Goal: Communication & Community: Answer question/provide support

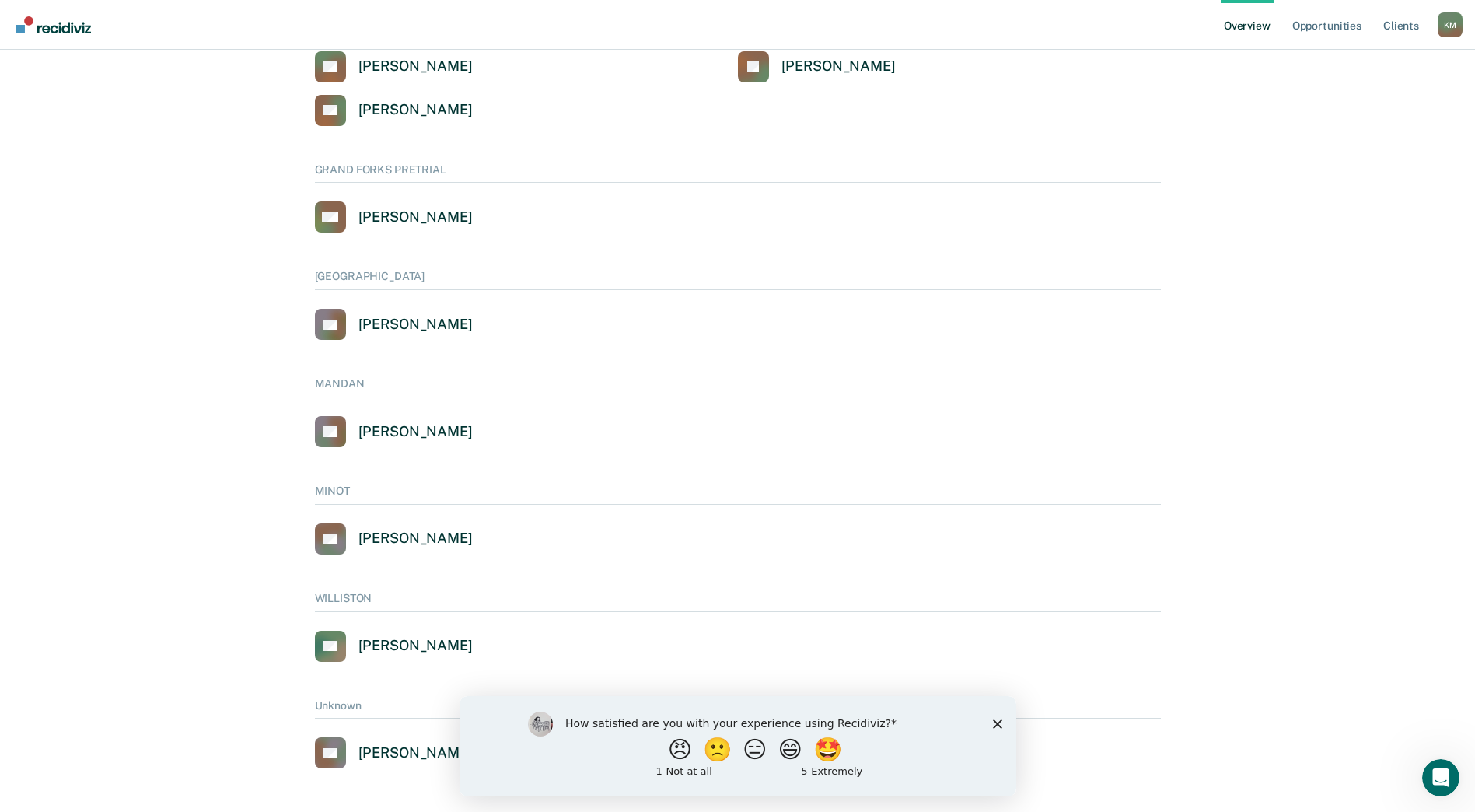
scroll to position [822, 0]
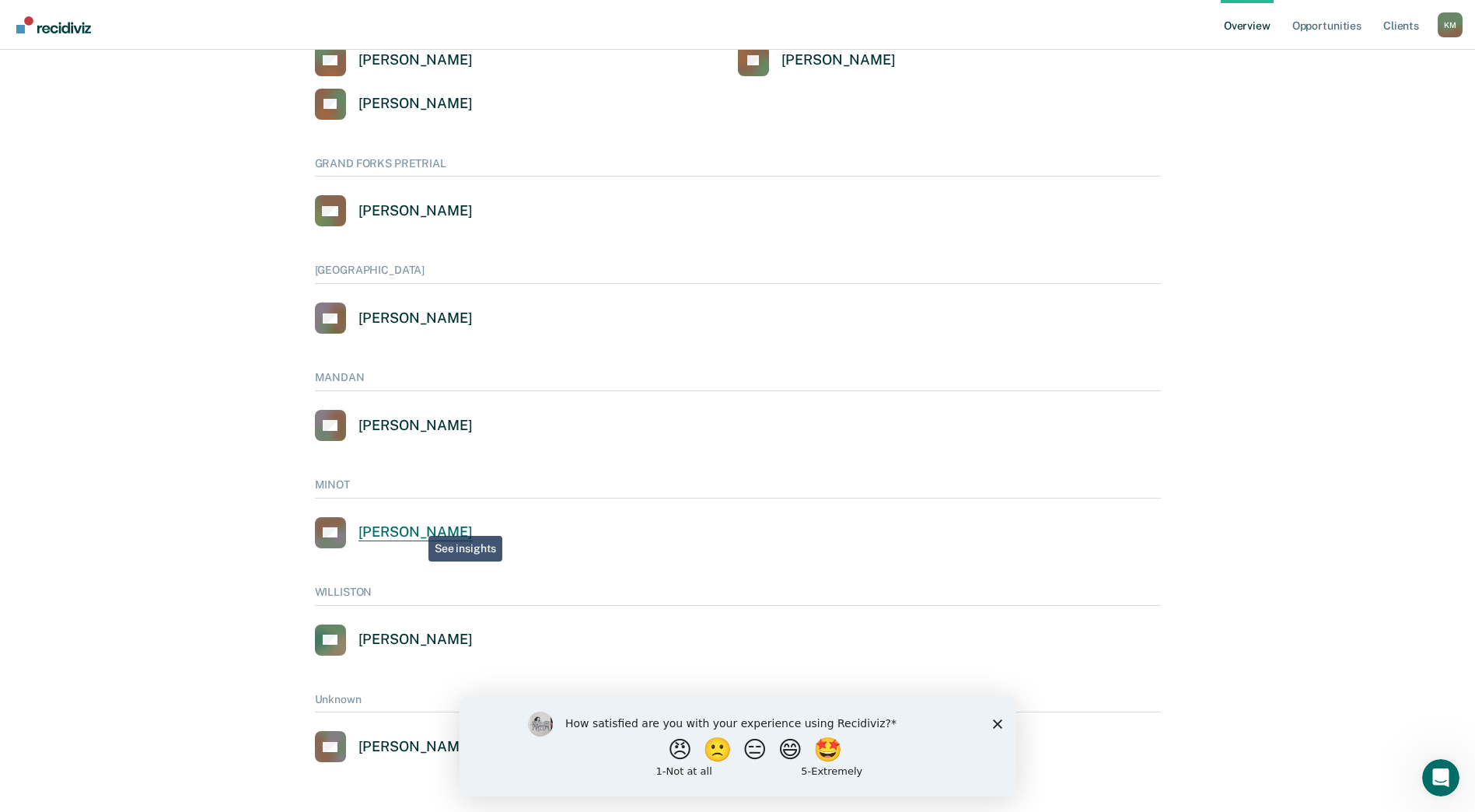
click at [407, 530] on div "[PERSON_NAME]" at bounding box center [416, 532] width 114 height 18
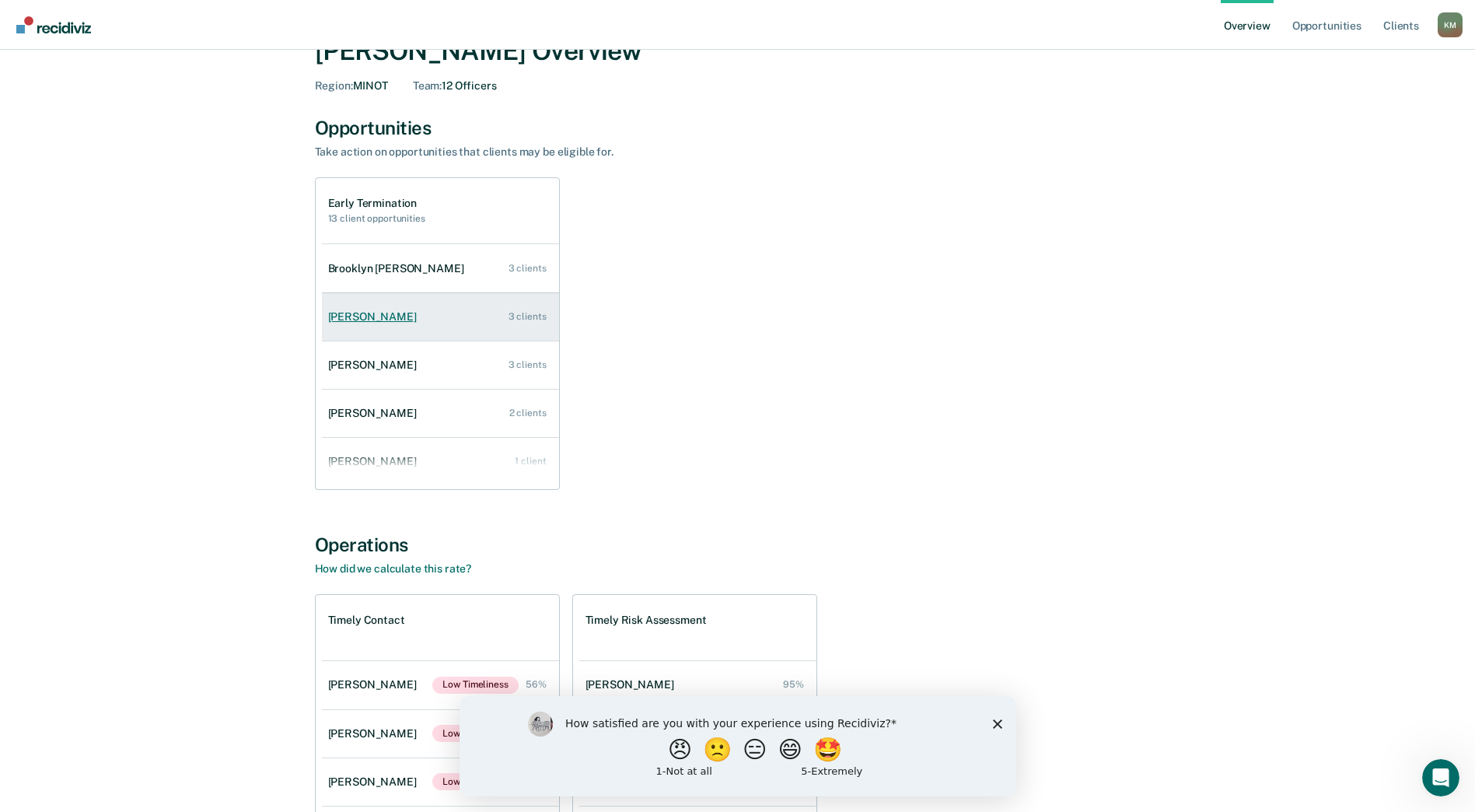
scroll to position [63, 0]
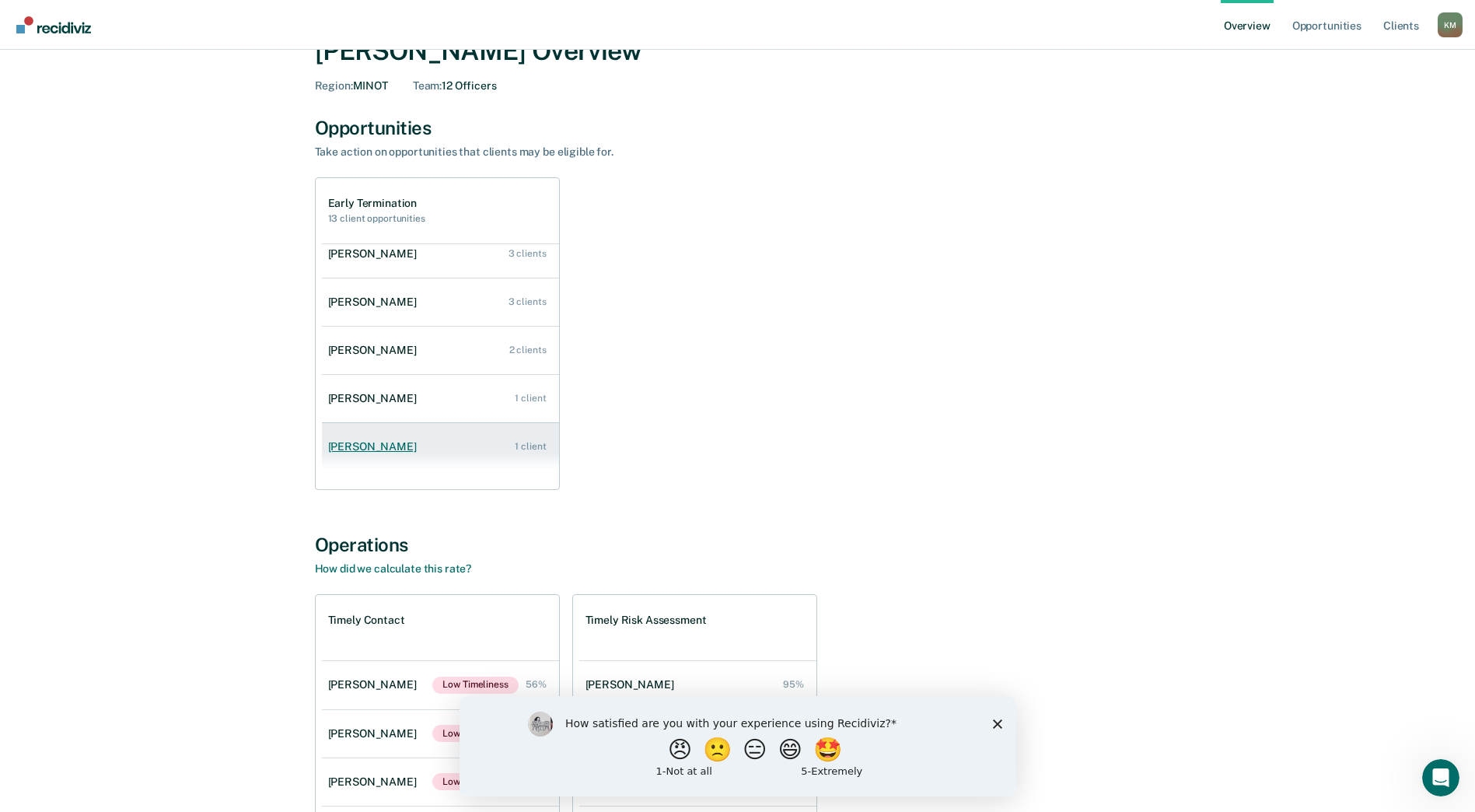
click at [350, 448] on div "[PERSON_NAME]" at bounding box center [375, 447] width 94 height 13
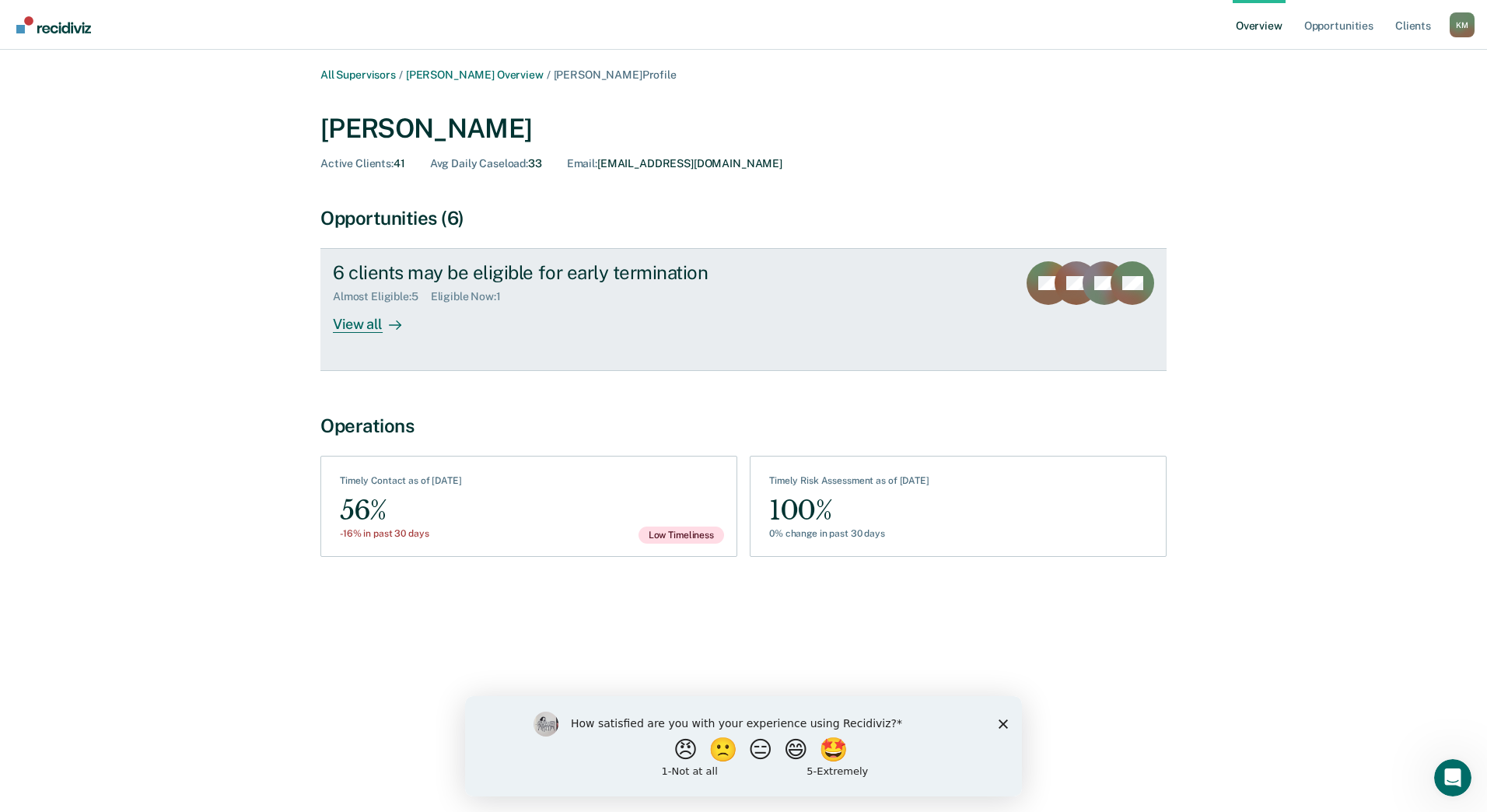
click at [467, 294] on div "Eligible Now : 1" at bounding box center [472, 296] width 82 height 13
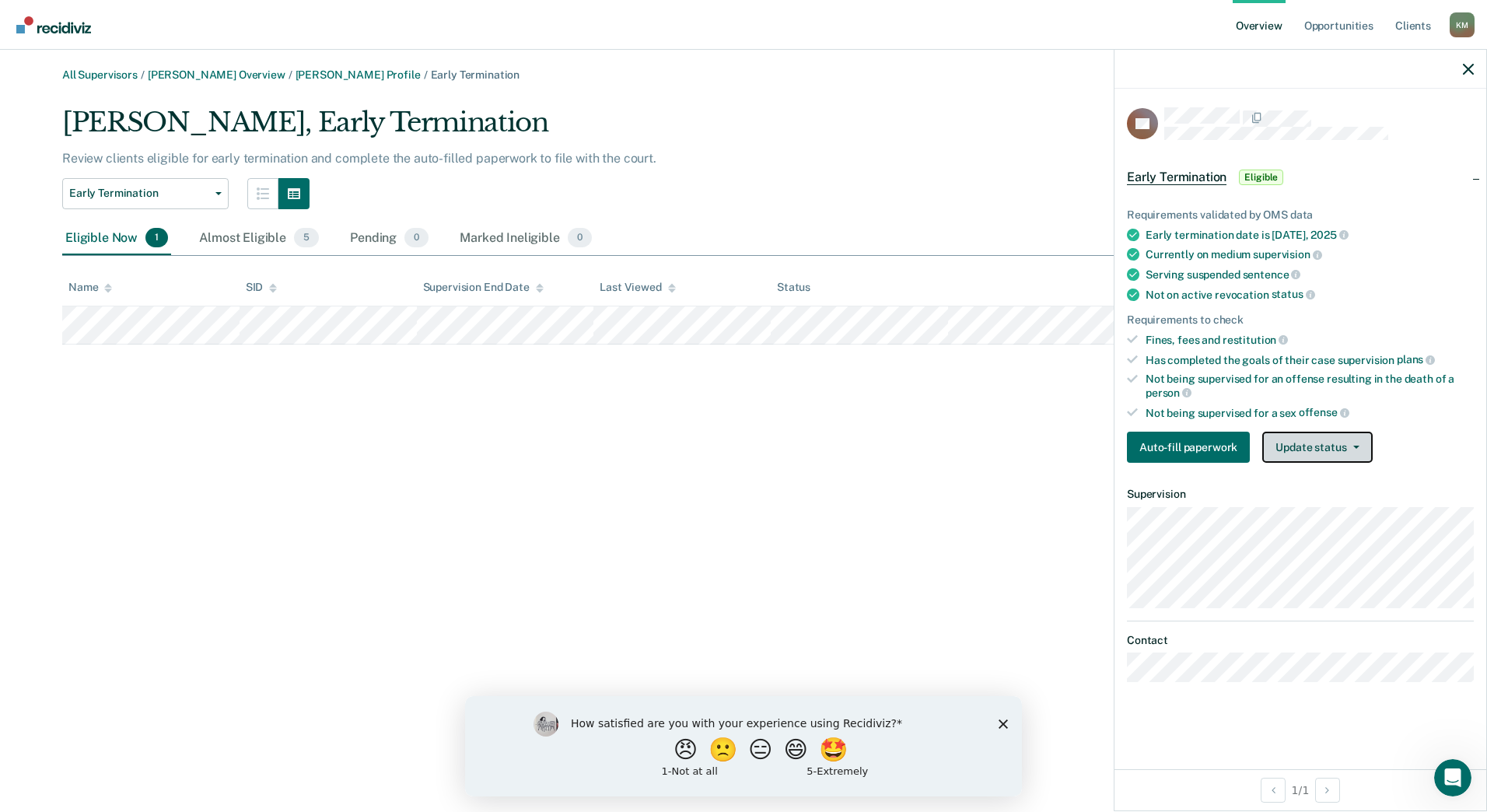
click at [1341, 442] on button "Update status" at bounding box center [1316, 447] width 109 height 31
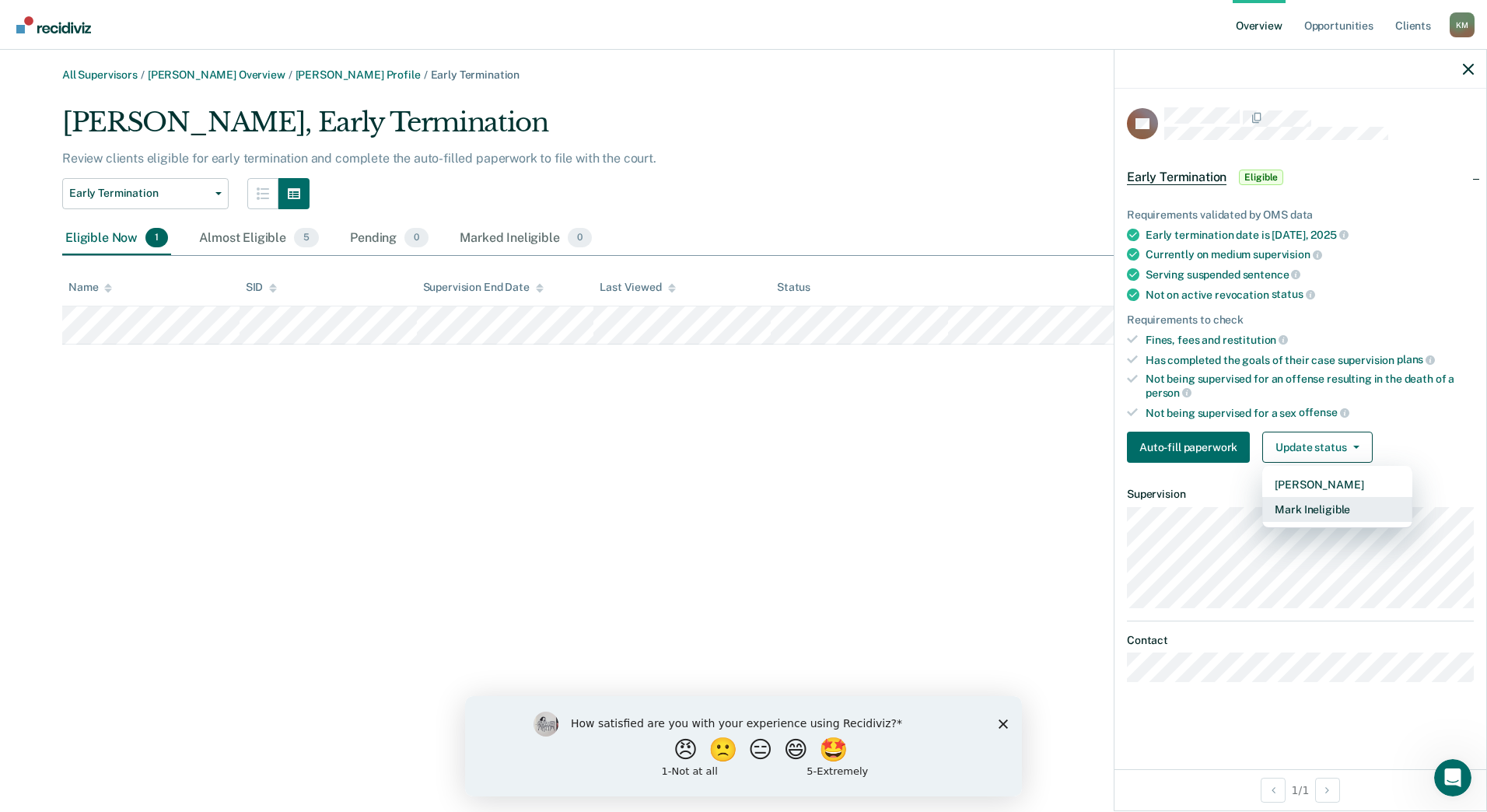
click at [1332, 506] on button "Mark Ineligible" at bounding box center [1337, 509] width 150 height 25
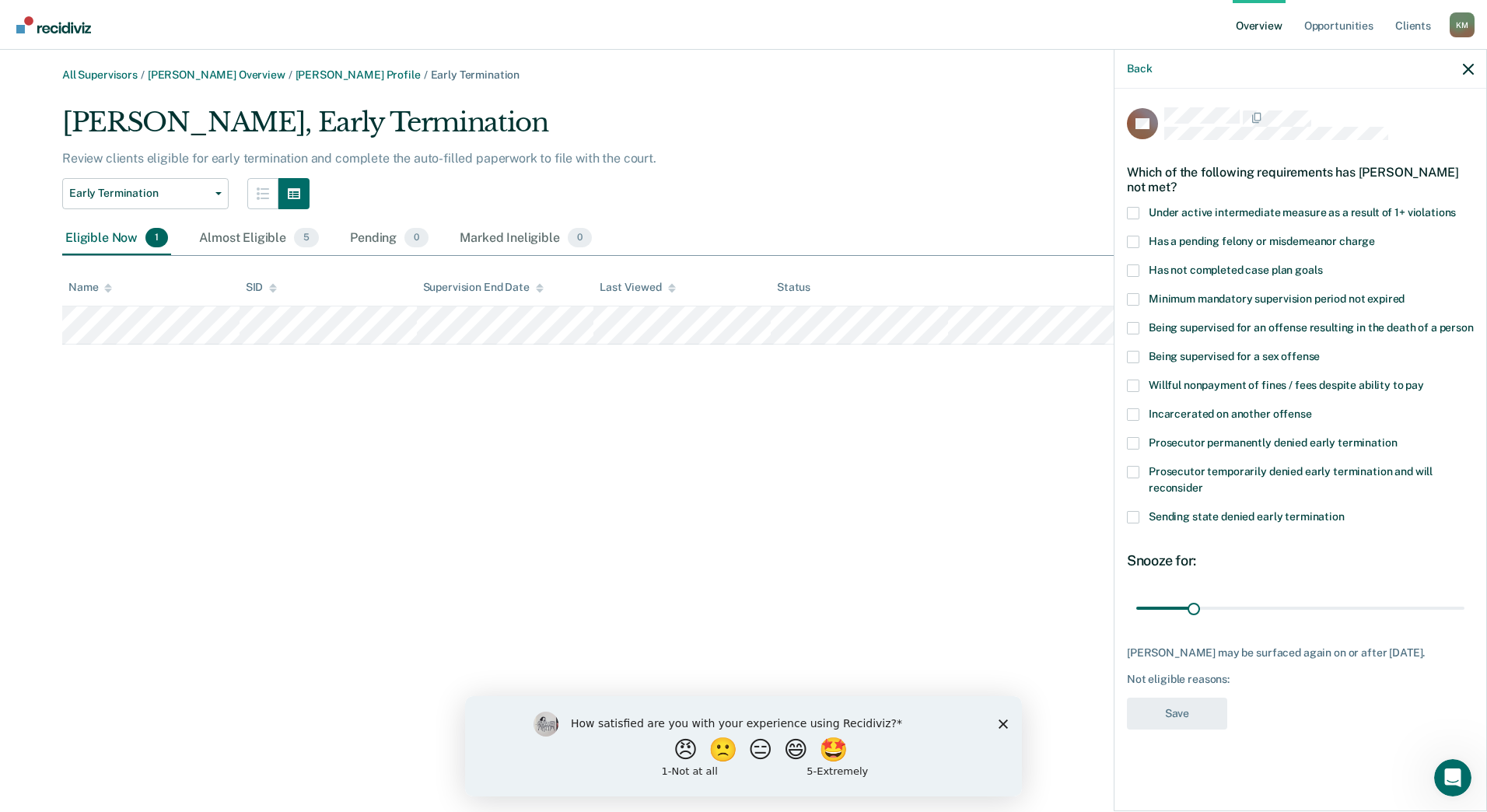
click at [1133, 266] on span at bounding box center [1133, 270] width 12 height 12
click at [1322, 264] on input "Has not completed case plan goals" at bounding box center [1322, 264] width 0 height 0
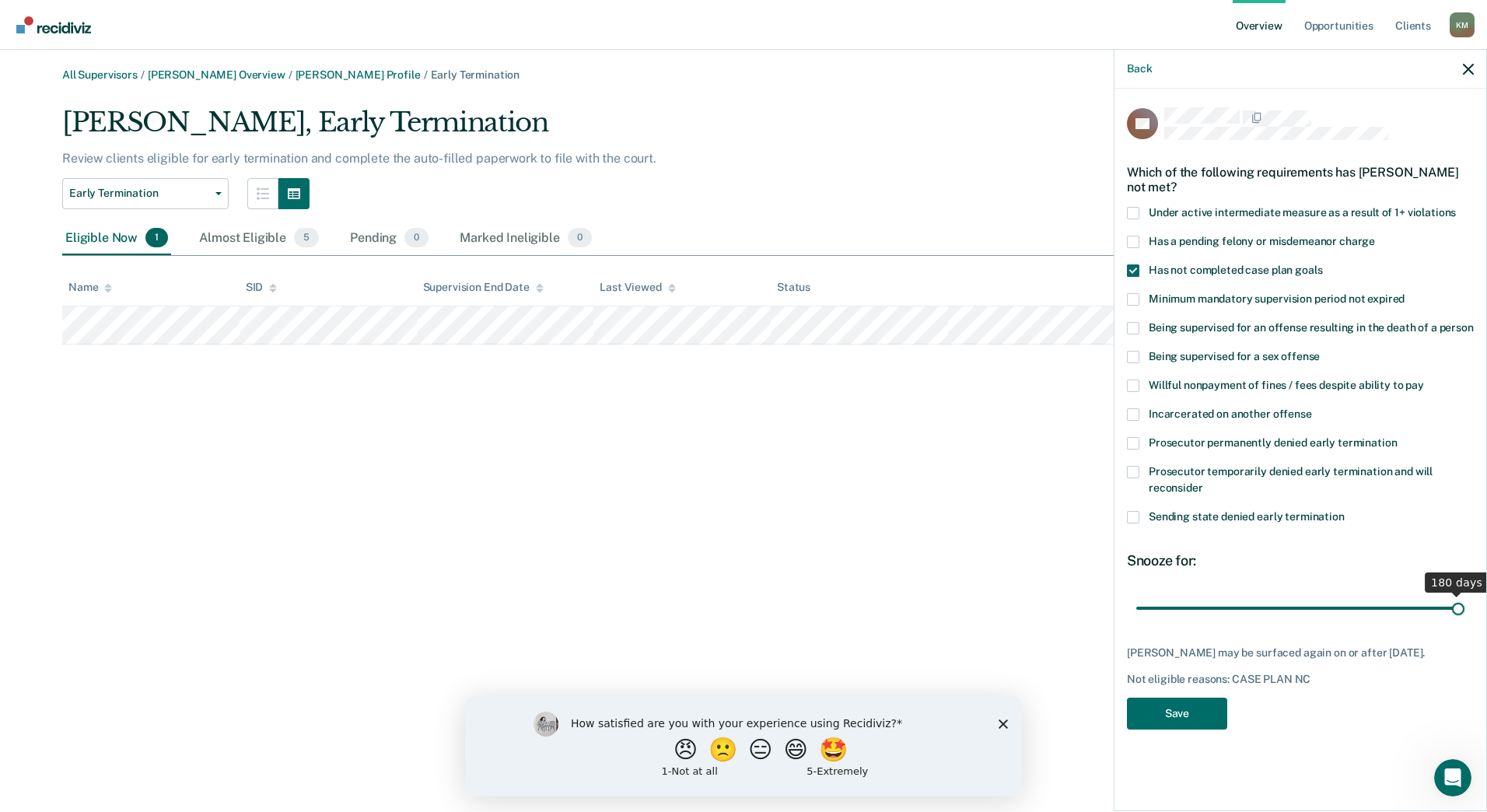
drag, startPoint x: 1195, startPoint y: 601, endPoint x: 1491, endPoint y: 487, distance: 317.2
type input "180"
click at [1465, 594] on input "range" at bounding box center [1299, 607] width 328 height 27
click at [1199, 705] on button "Save" at bounding box center [1177, 713] width 100 height 32
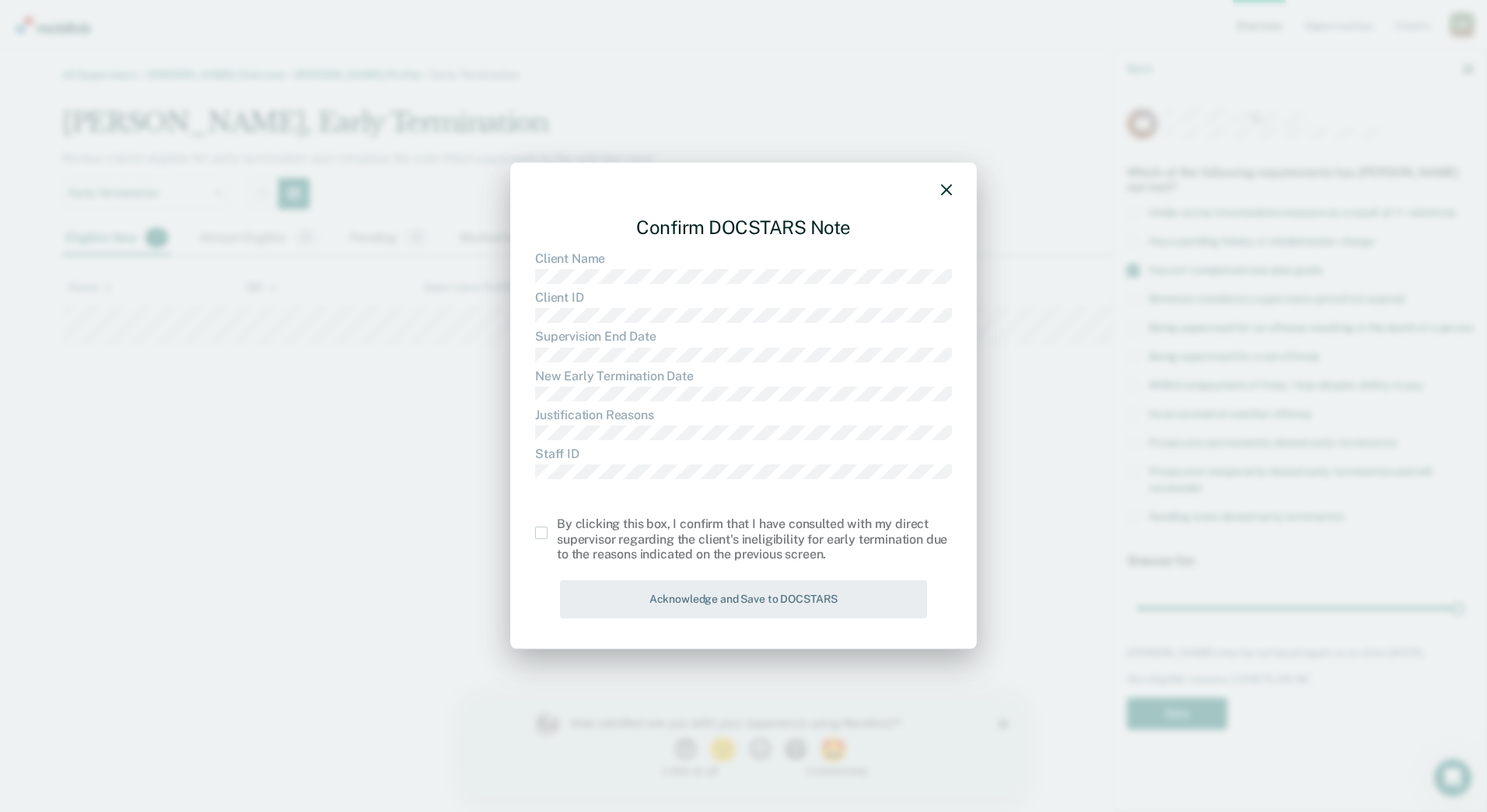
click at [539, 534] on span at bounding box center [540, 532] width 12 height 12
click at [557, 526] on input "checkbox" at bounding box center [557, 526] width 0 height 0
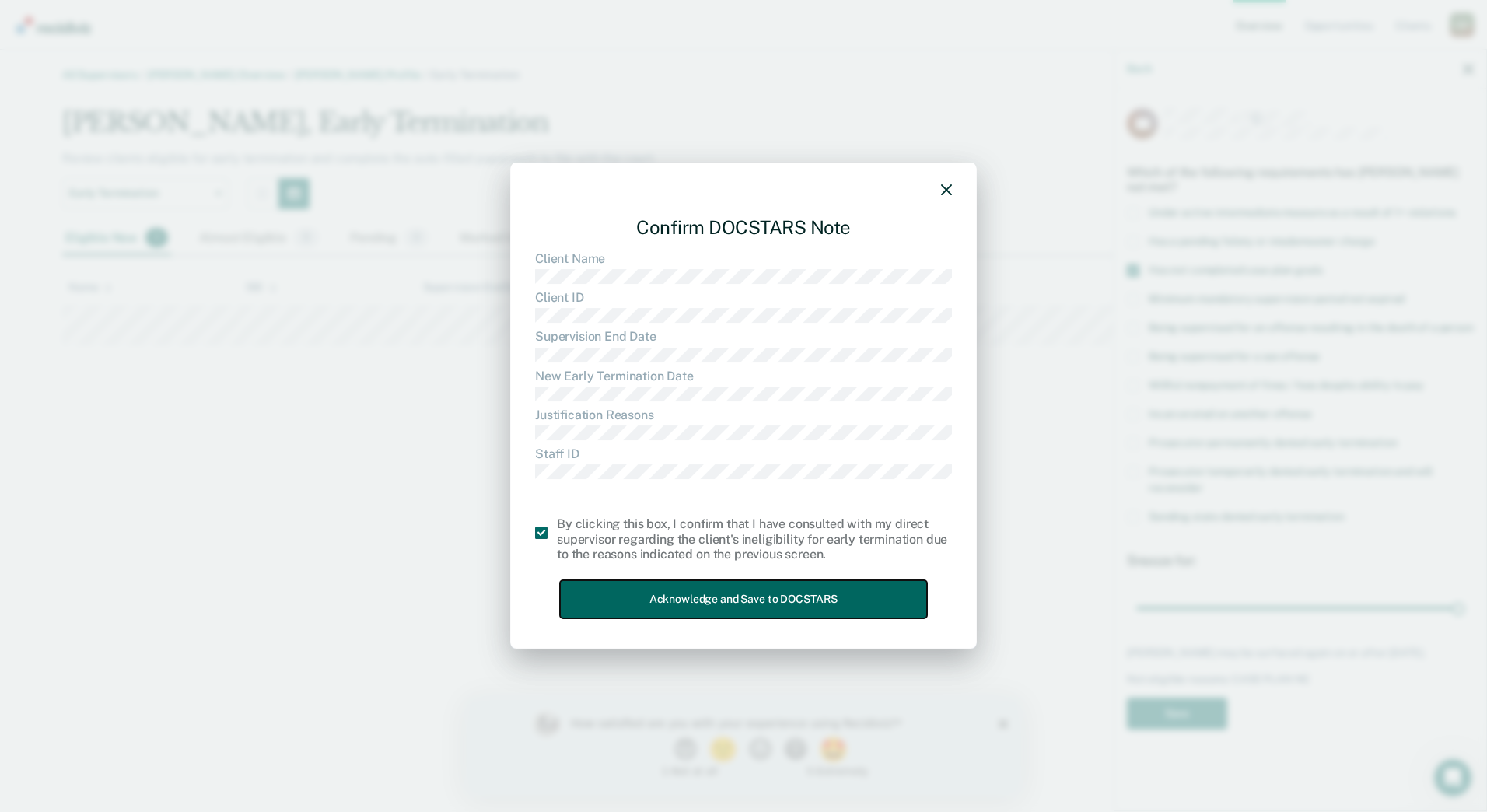
click at [696, 591] on button "Acknowledge and Save to DOCSTARS" at bounding box center [743, 599] width 367 height 38
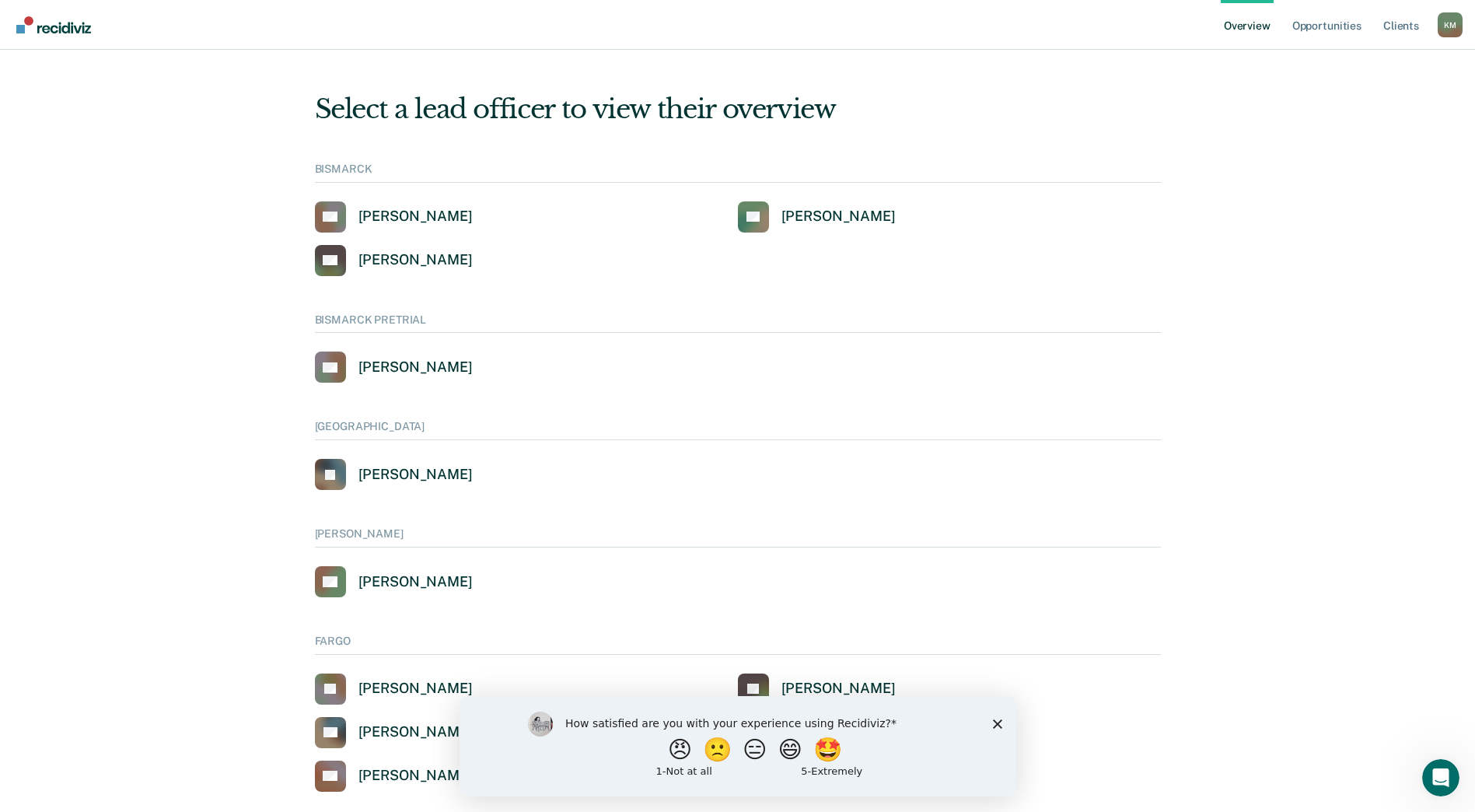
click at [994, 728] on div "How satisfied are you with your experience using Recidiviz? 😠 🙁 😑 😄 🤩 1 - Not a…" at bounding box center [738, 745] width 557 height 100
drag, startPoint x: 995, startPoint y: 719, endPoint x: 1449, endPoint y: 1414, distance: 830.1
click at [995, 719] on icon "Close survey" at bounding box center [997, 723] width 9 height 9
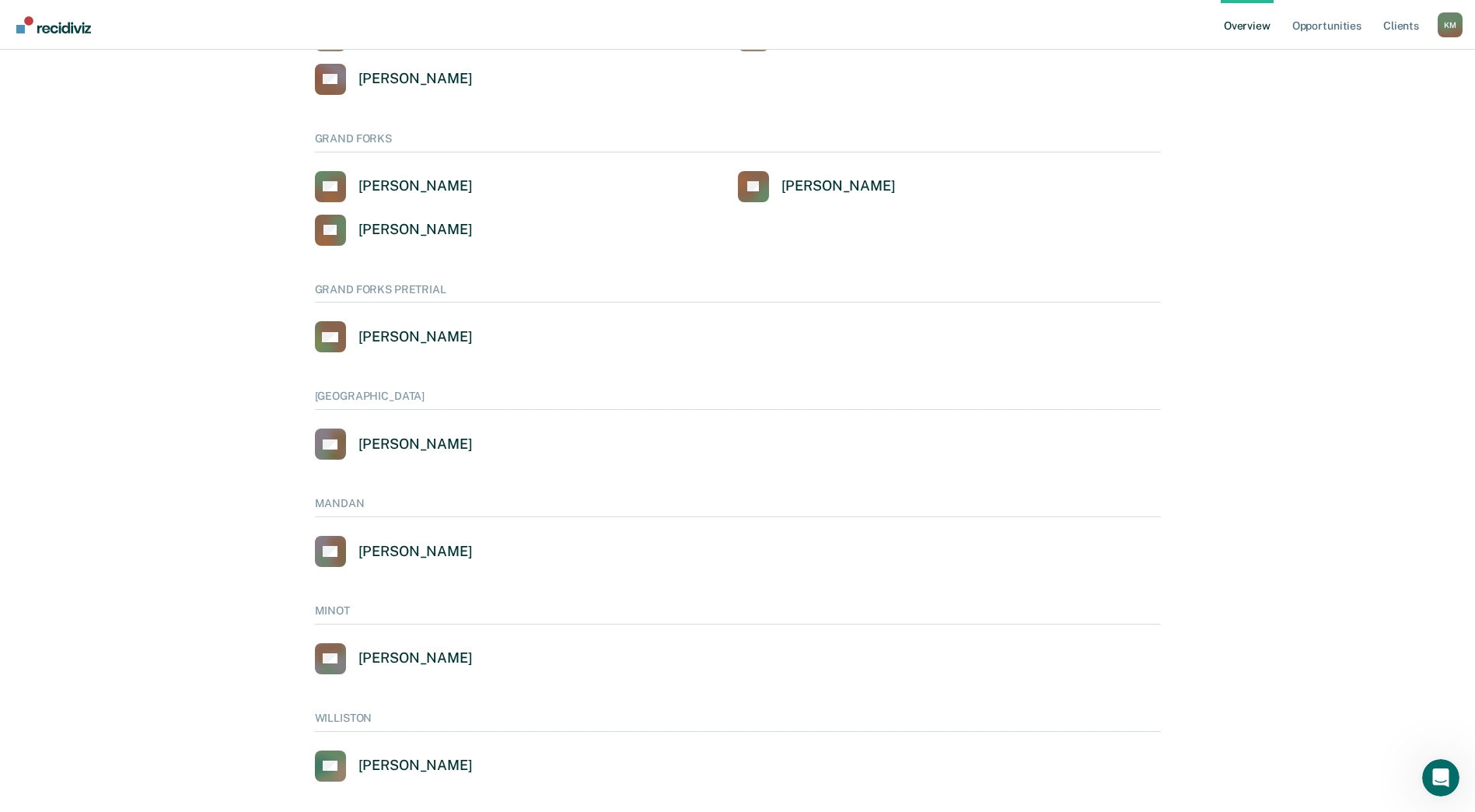
scroll to position [700, 0]
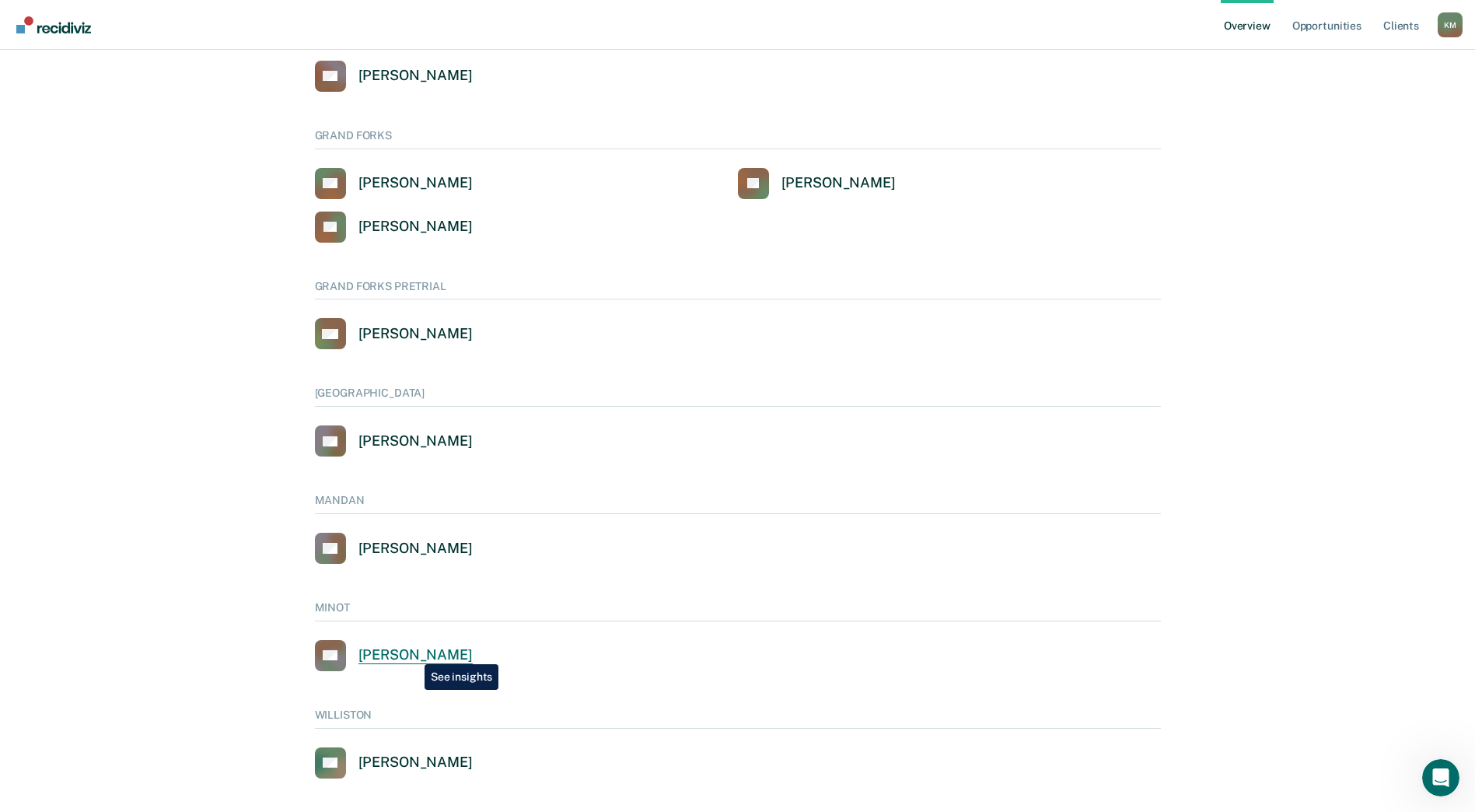
click at [413, 652] on div "[PERSON_NAME]" at bounding box center [416, 654] width 114 height 18
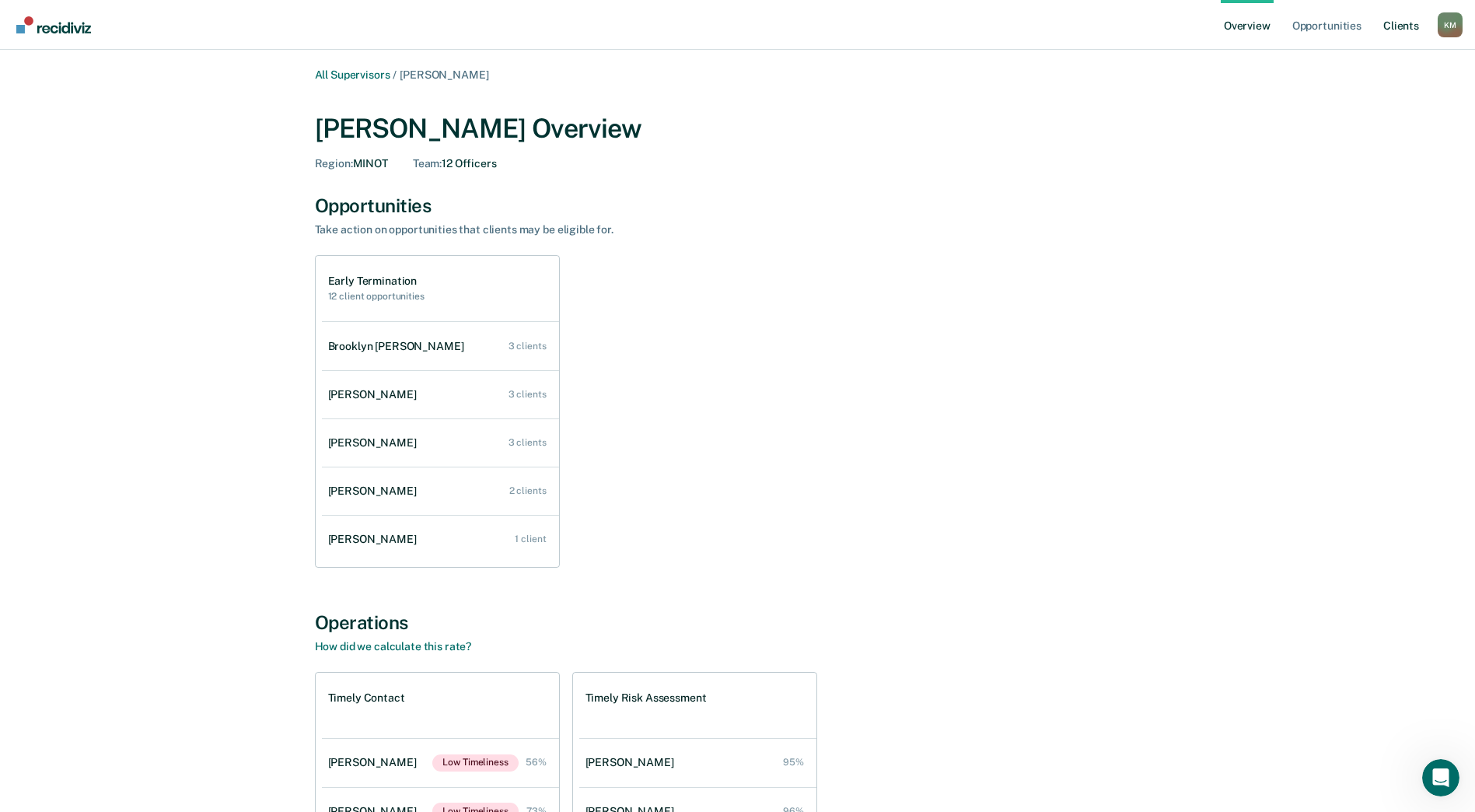
click at [1413, 25] on link "Client s" at bounding box center [1401, 24] width 42 height 50
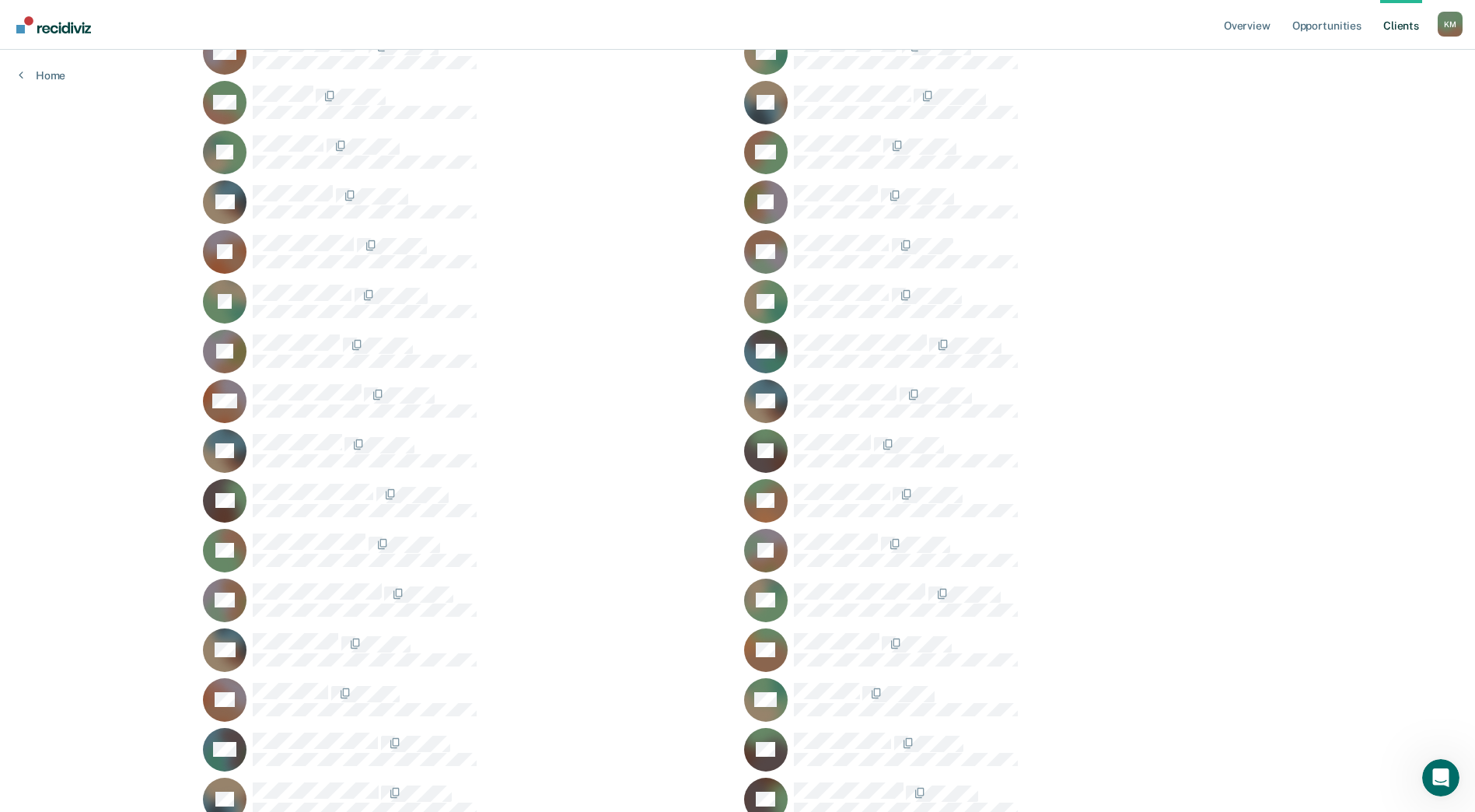
scroll to position [317, 0]
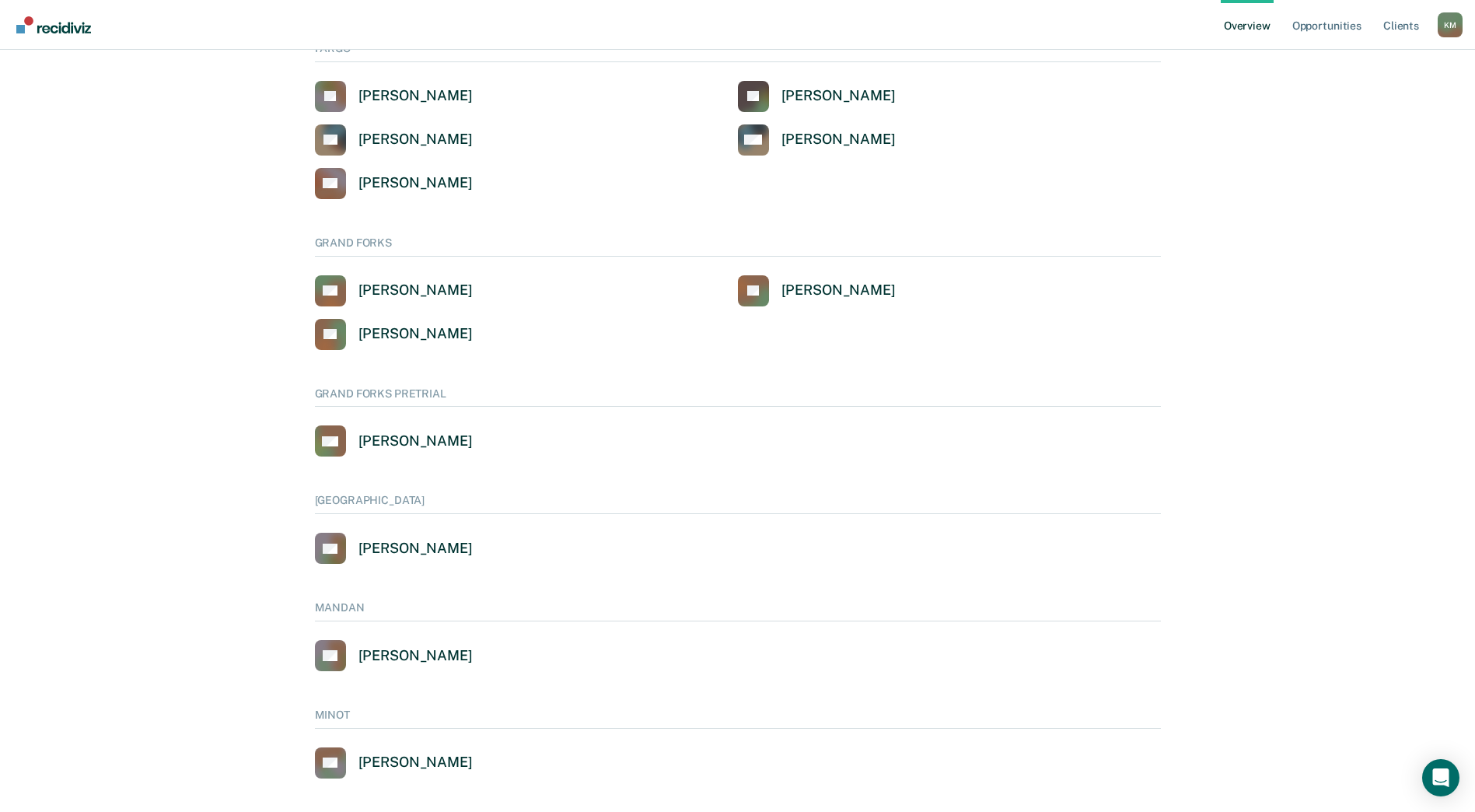
scroll to position [622, 0]
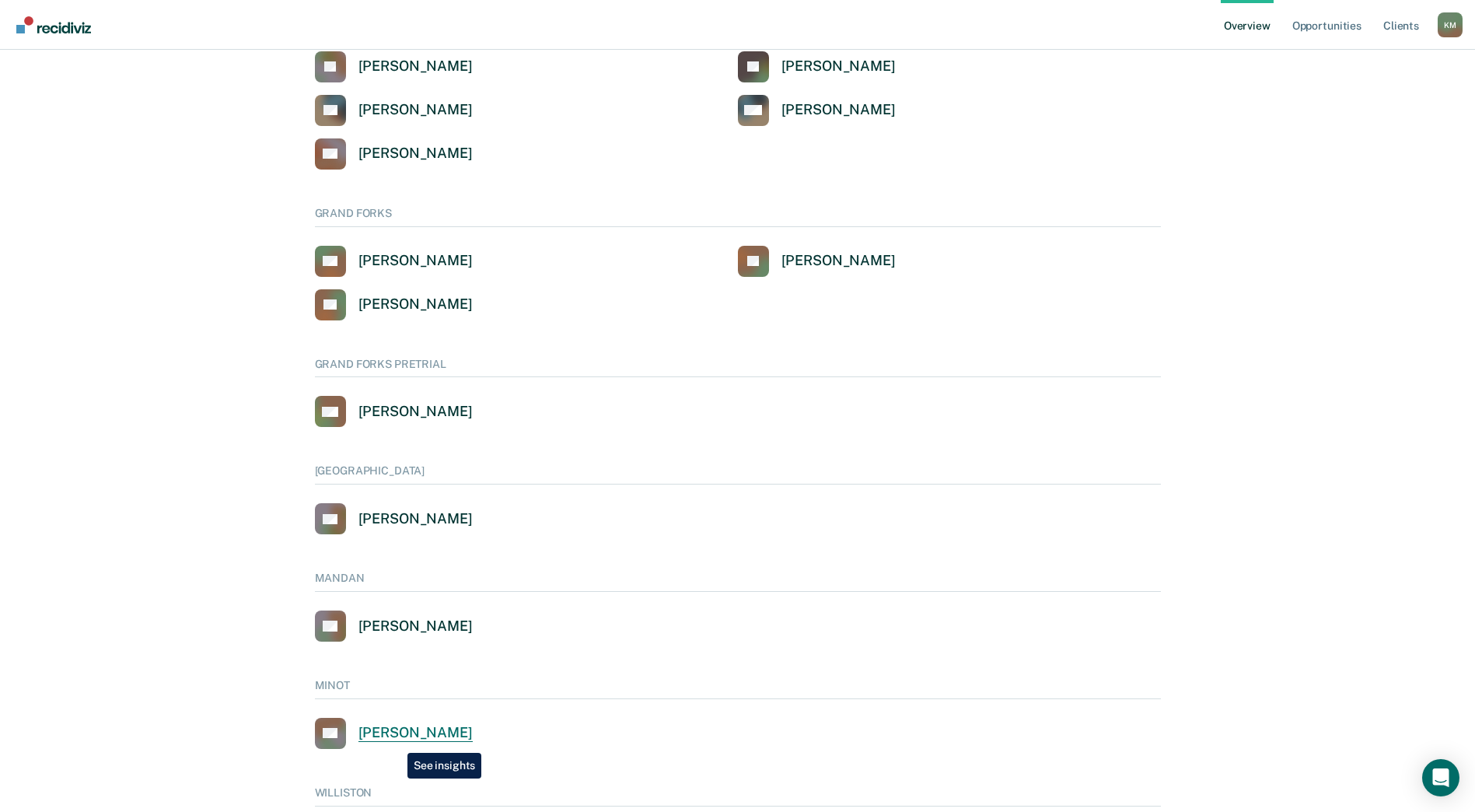
click at [395, 741] on div "[PERSON_NAME]" at bounding box center [416, 733] width 114 height 18
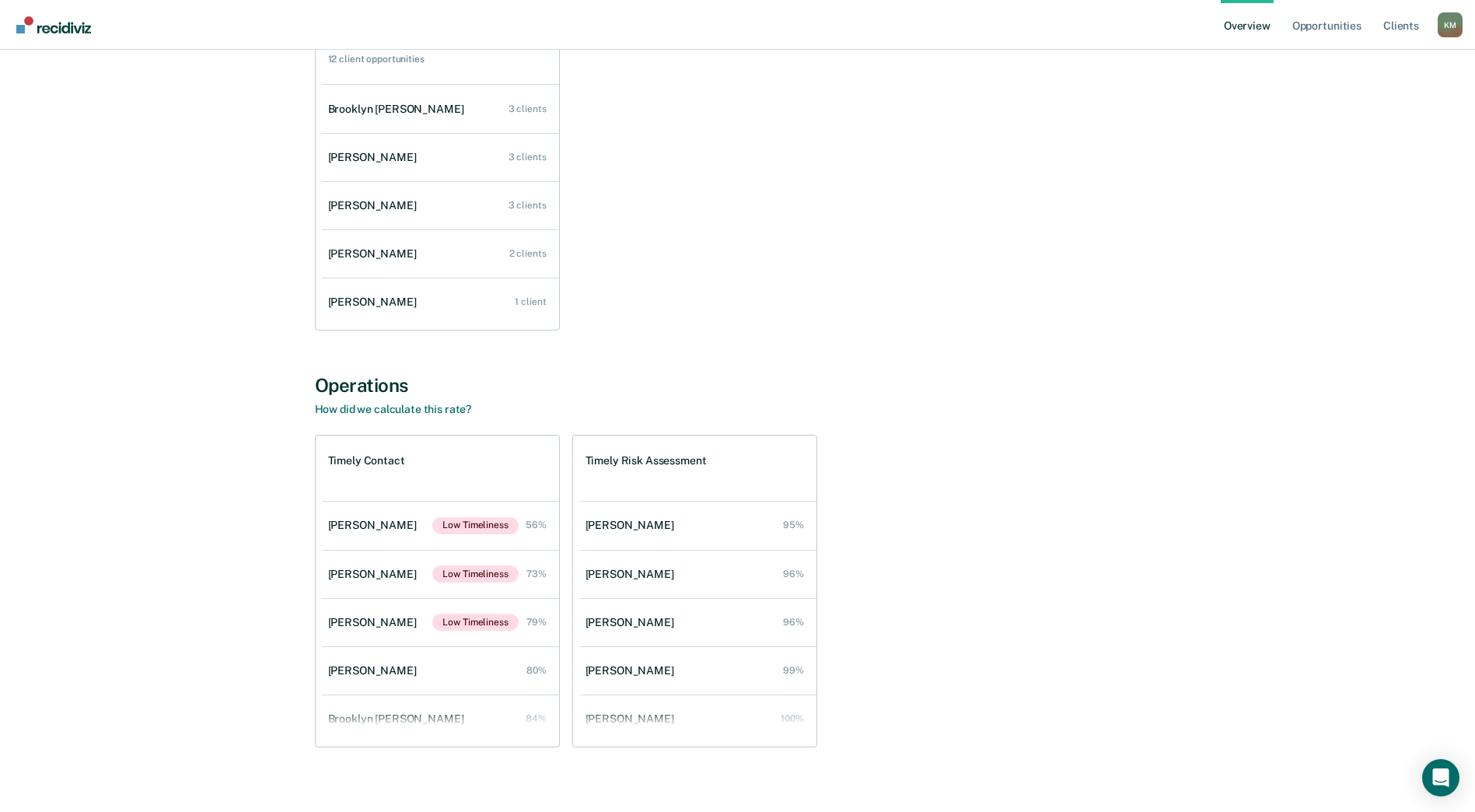
scroll to position [253, 0]
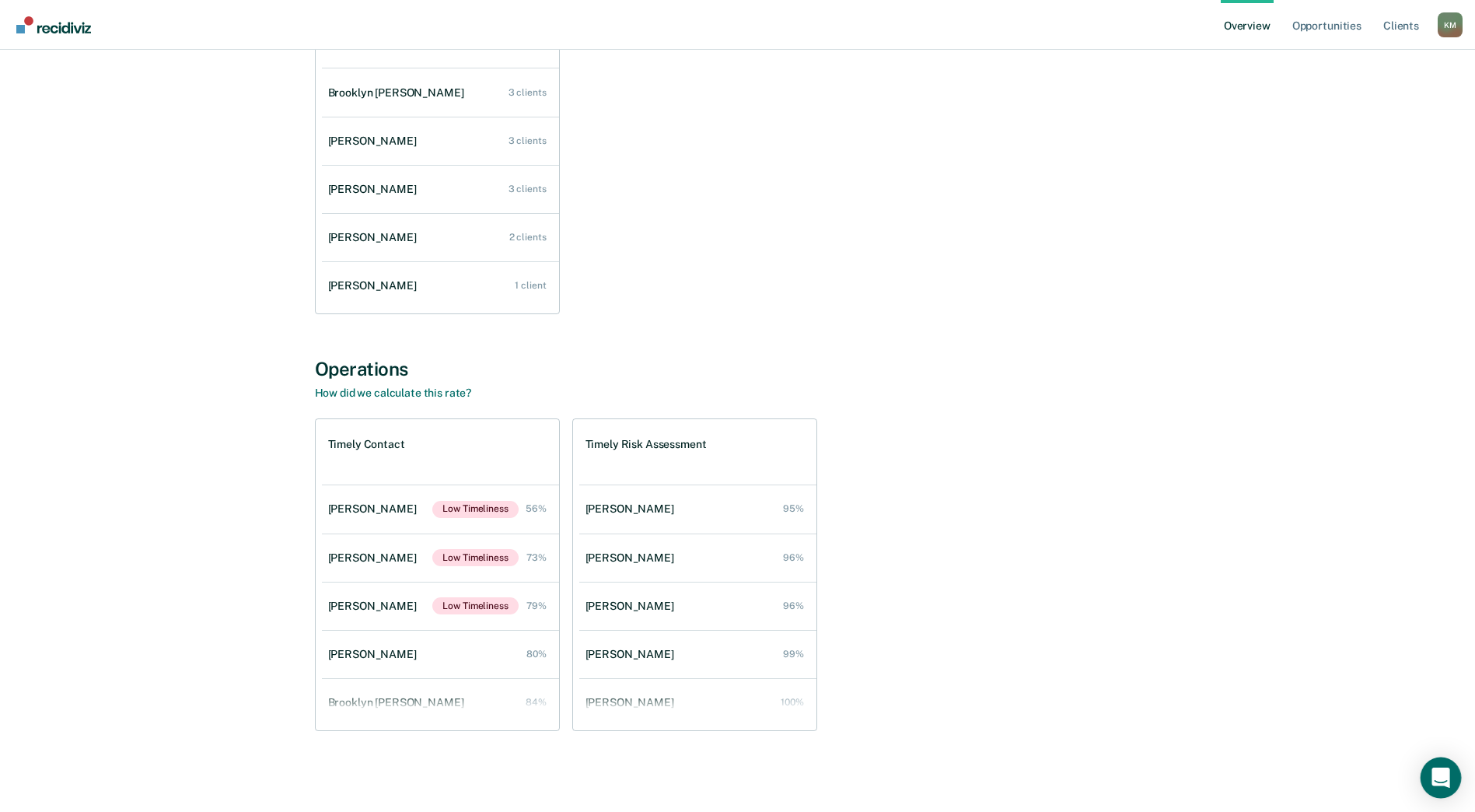
click at [1439, 765] on div "Open Intercom Messenger" at bounding box center [1441, 777] width 41 height 41
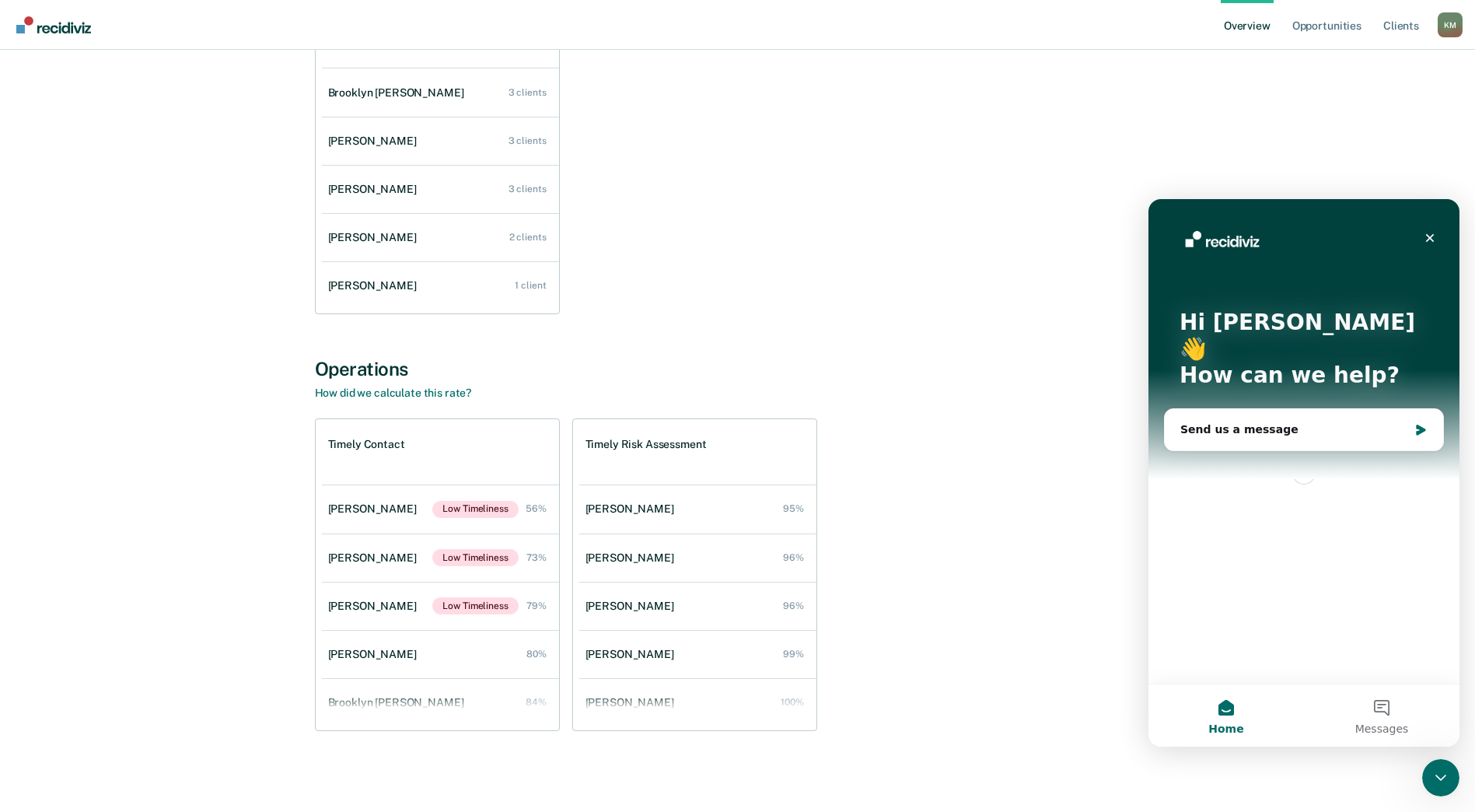
scroll to position [0, 0]
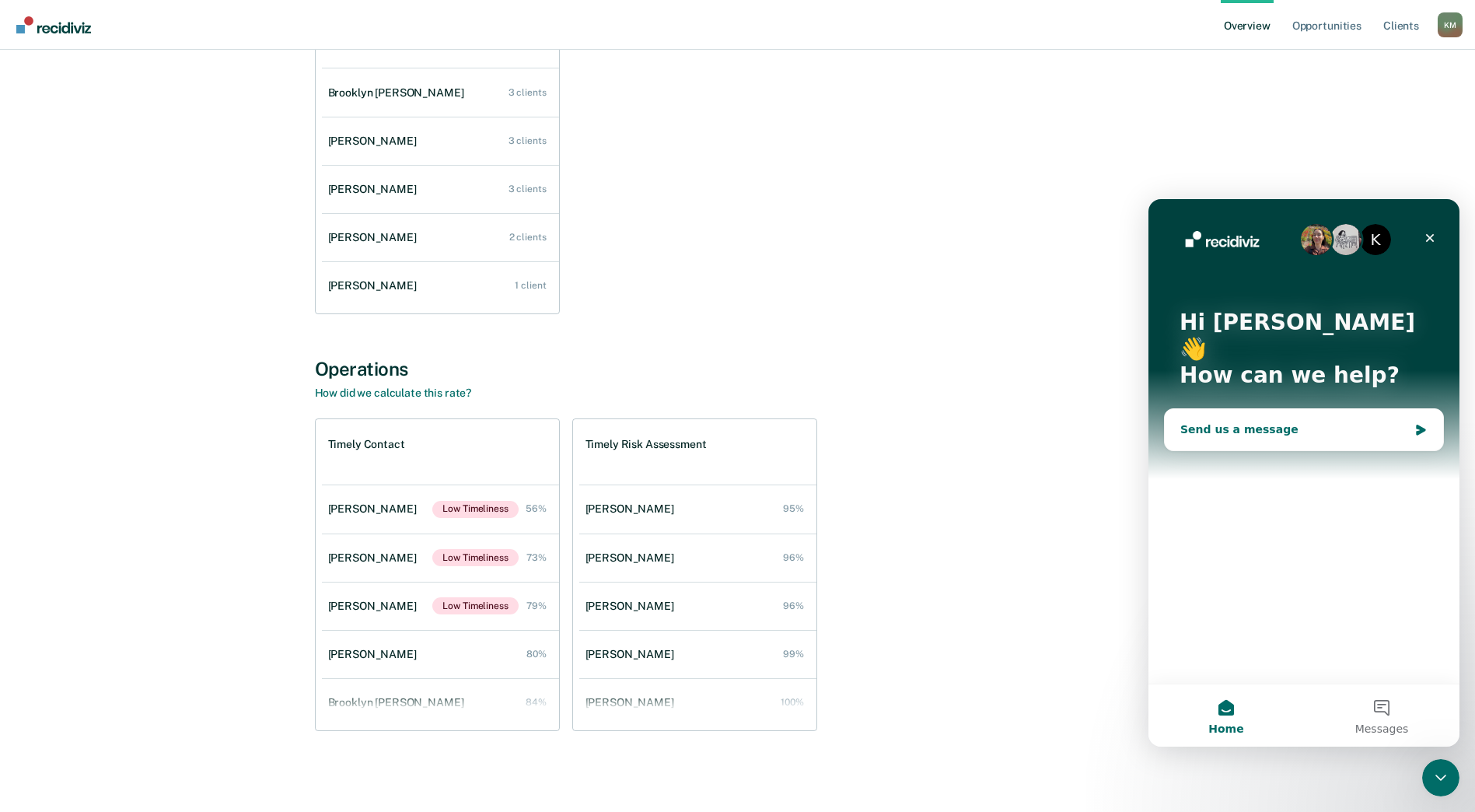
click at [1301, 421] on div "Send us a message" at bounding box center [1295, 429] width 228 height 16
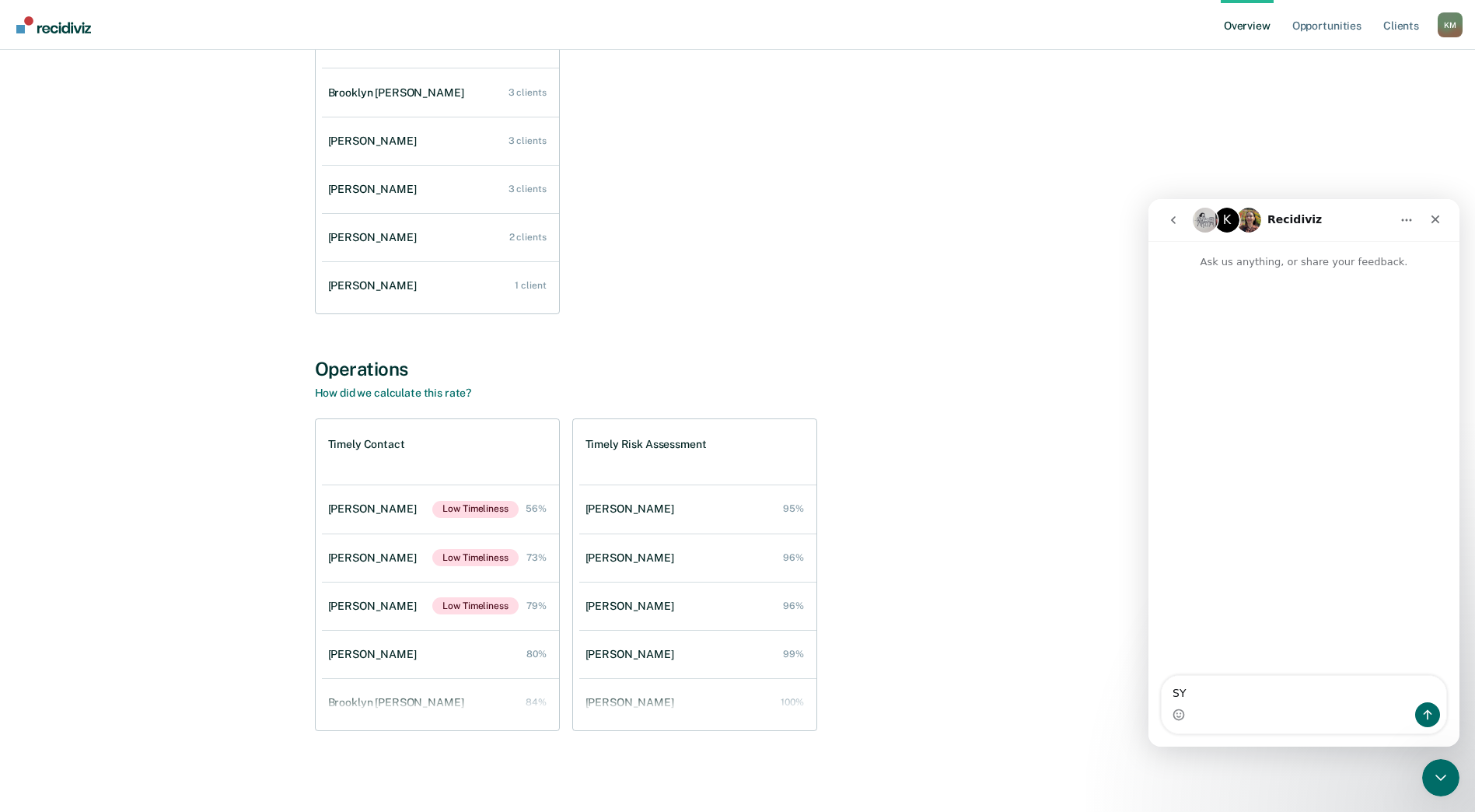
type textarea "S"
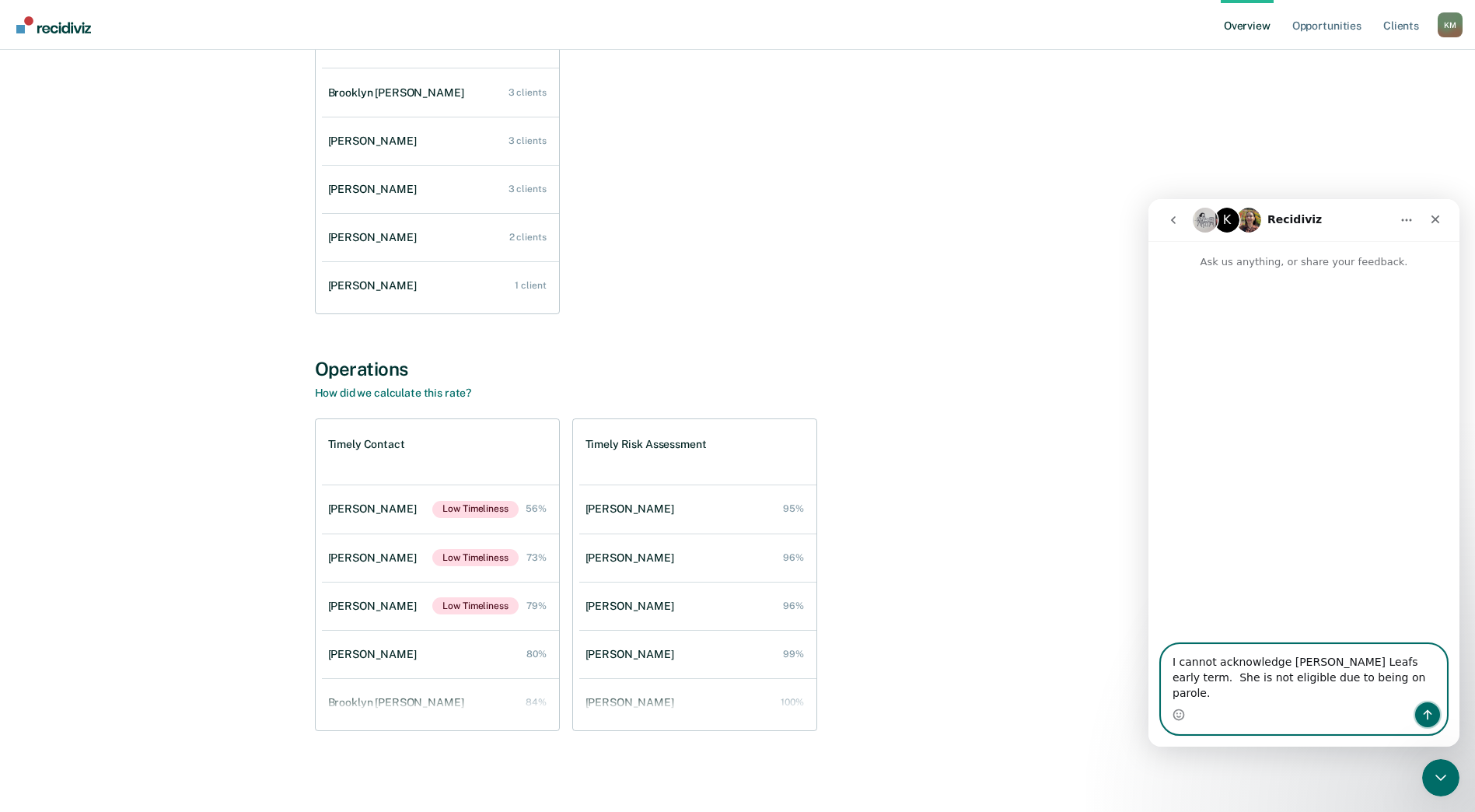
drag, startPoint x: 1426, startPoint y: 718, endPoint x: 1358, endPoint y: 742, distance: 72.1
click at [1368, 746] on div "I cannot acknowledge Sylvia Red Leafs early term. She is not eligible due to be…" at bounding box center [1304, 695] width 311 height 103
click at [1356, 677] on textarea "I cannot acknowledge Sylvia Red Leafs early term. She is not eligible due to be…" at bounding box center [1304, 674] width 284 height 58
type textarea "I cannot acknowledge Sylvia Red Leafs 241250 early term. She is not eligible du…"
click at [1430, 717] on icon "Send a message…" at bounding box center [1427, 714] width 12 height 12
